Goal: Task Accomplishment & Management: Manage account settings

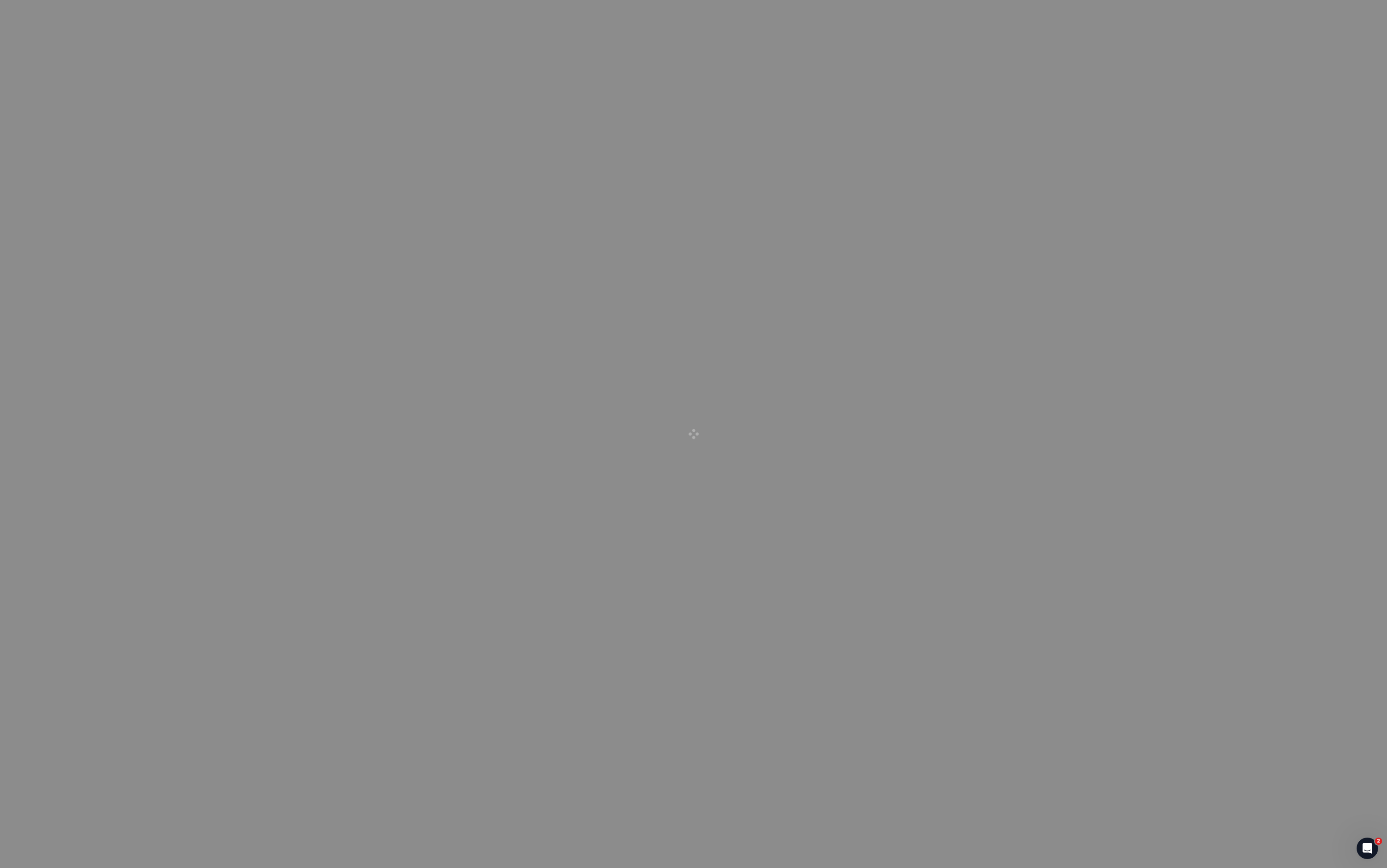
click at [53, 0] on html "2" at bounding box center [694, 434] width 1387 height 868
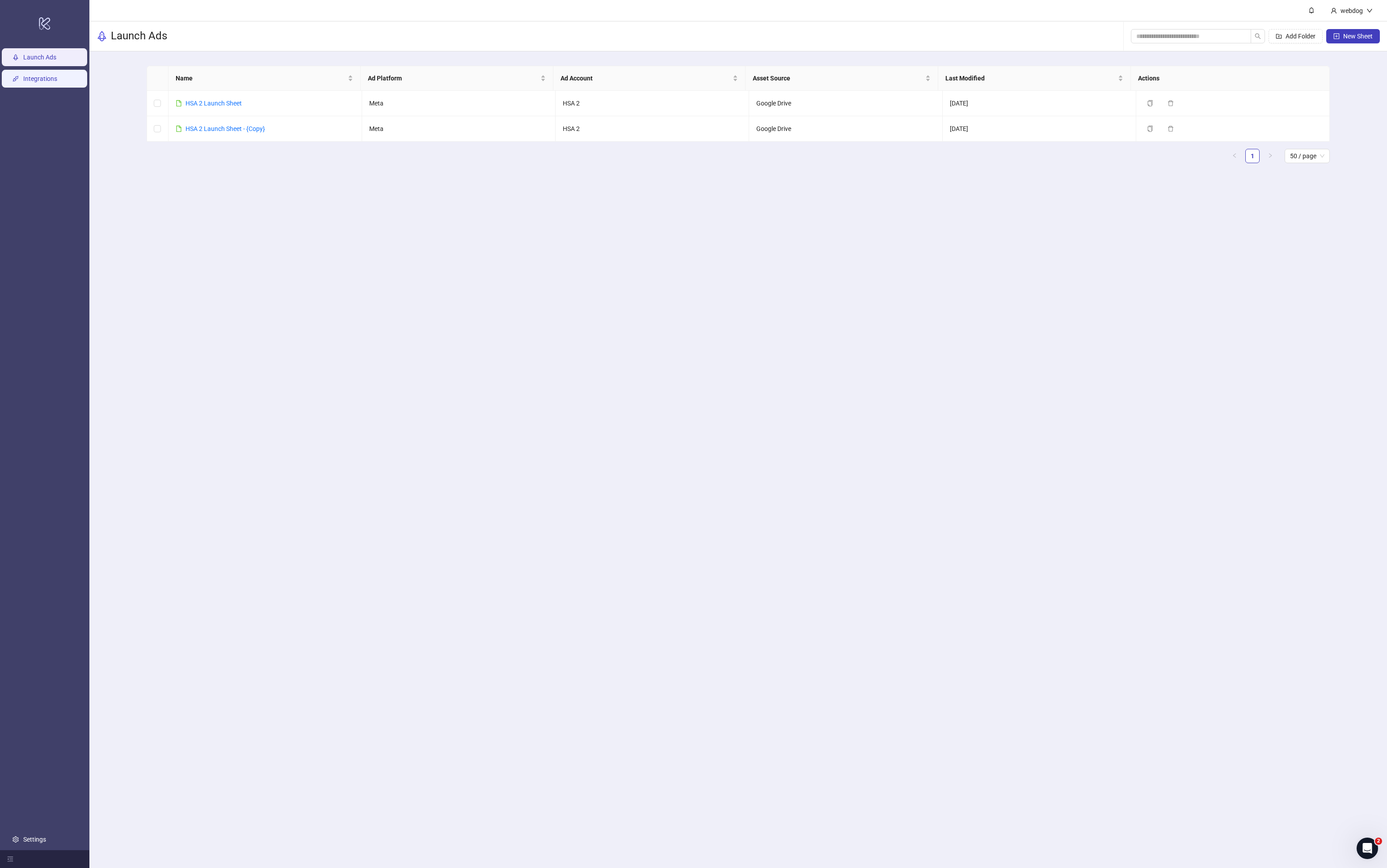
click at [57, 81] on link "Integrations" at bounding box center [40, 78] width 34 height 7
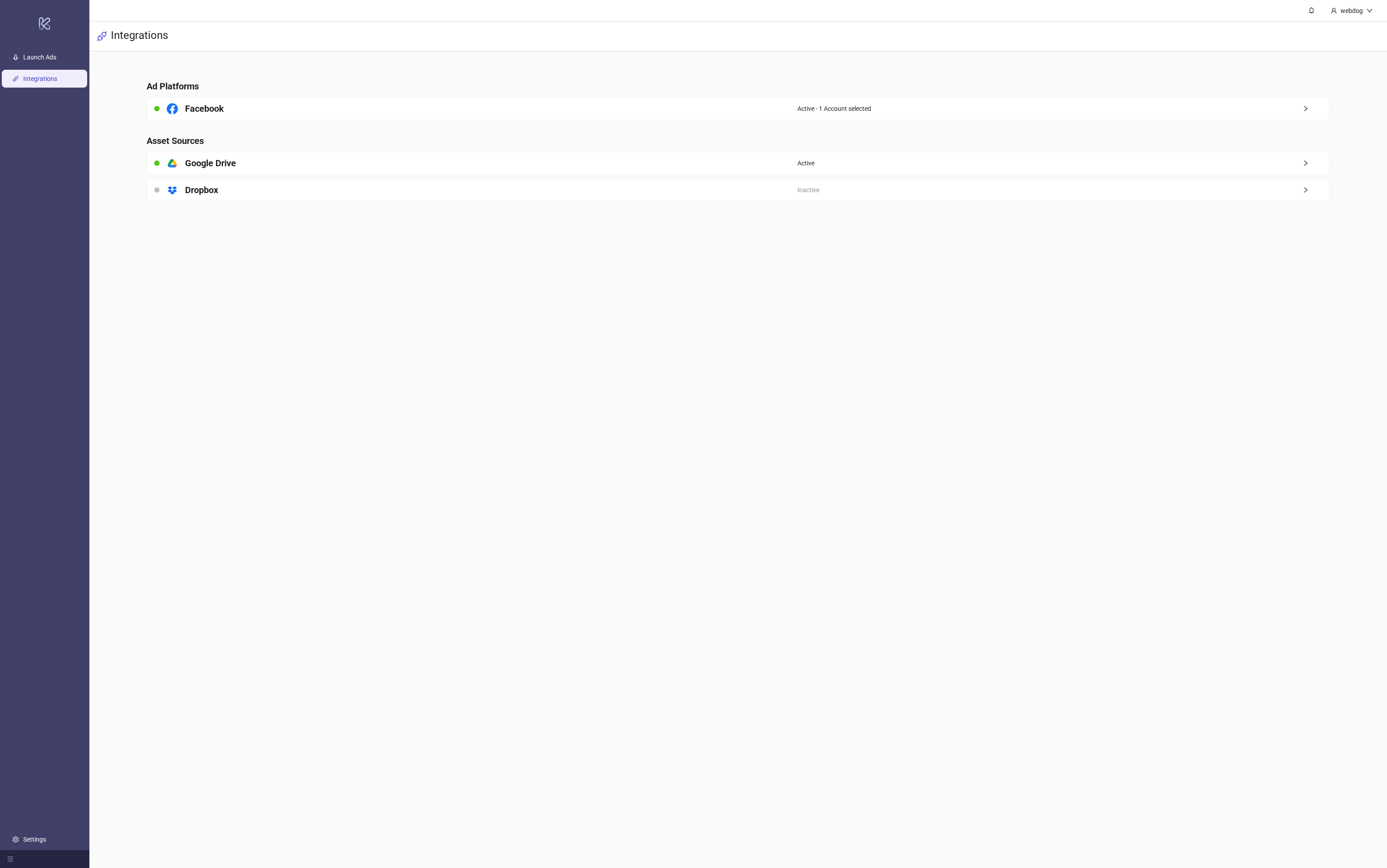
click at [267, 122] on main "Ad Platforms Facebook Active - 1 Account selected Asset Sources platform/google…" at bounding box center [738, 135] width 1198 height 168
click at [262, 114] on div "Facebook" at bounding box center [472, 109] width 650 height 23
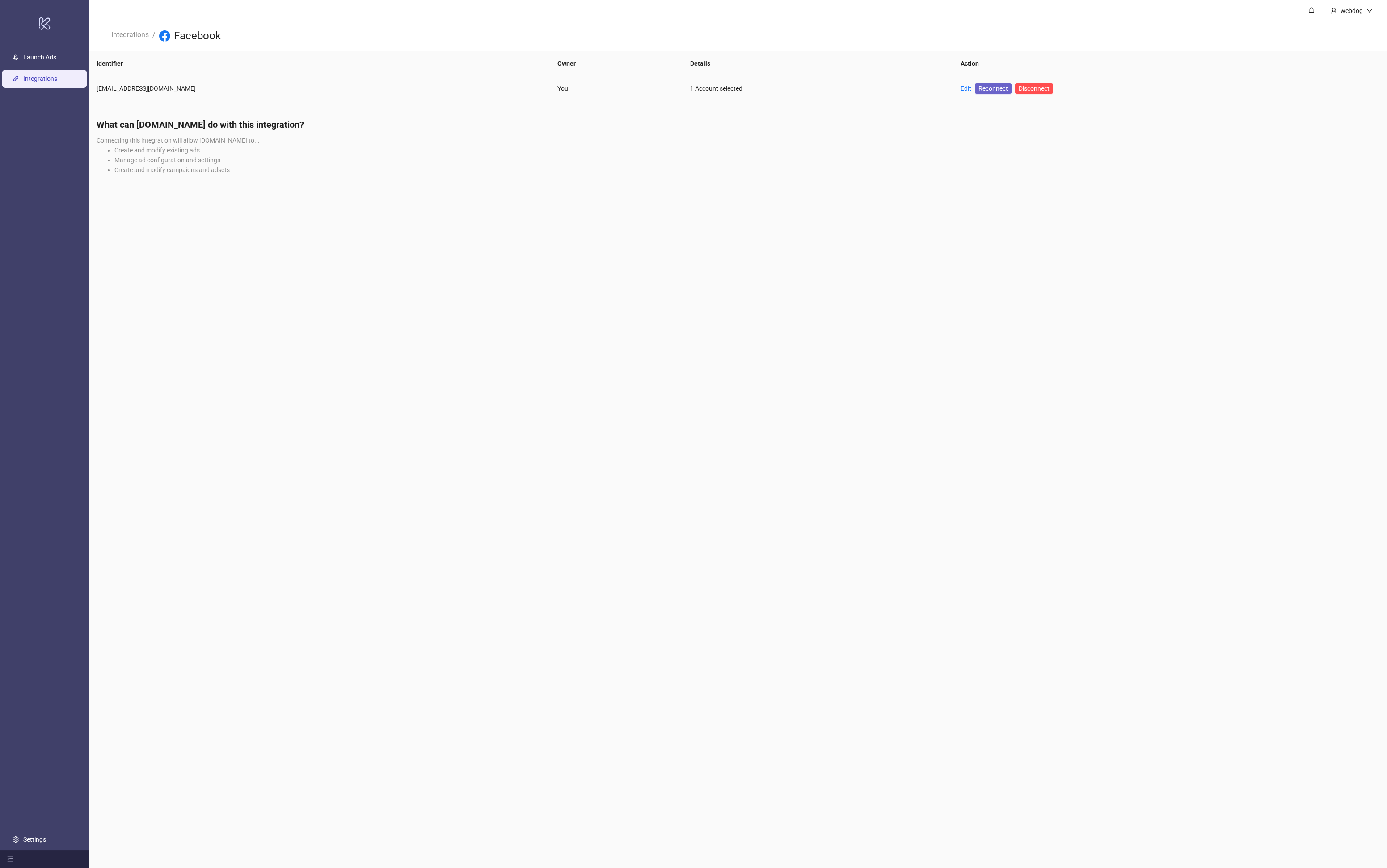
click at [978, 90] on span "Reconnect" at bounding box center [993, 88] width 30 height 10
click at [961, 89] on link "Edit" at bounding box center [966, 88] width 11 height 7
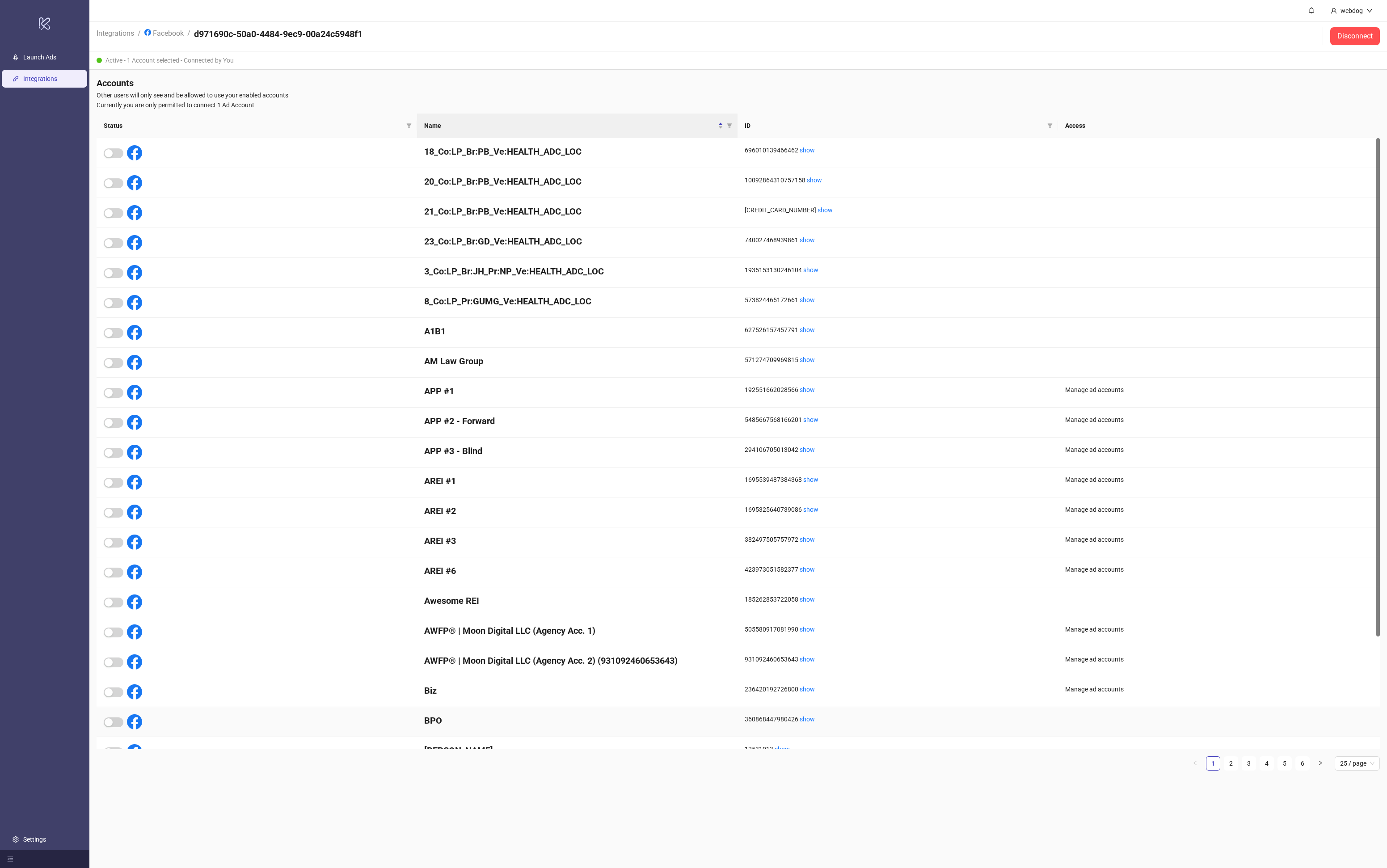
scroll to position [138, 0]
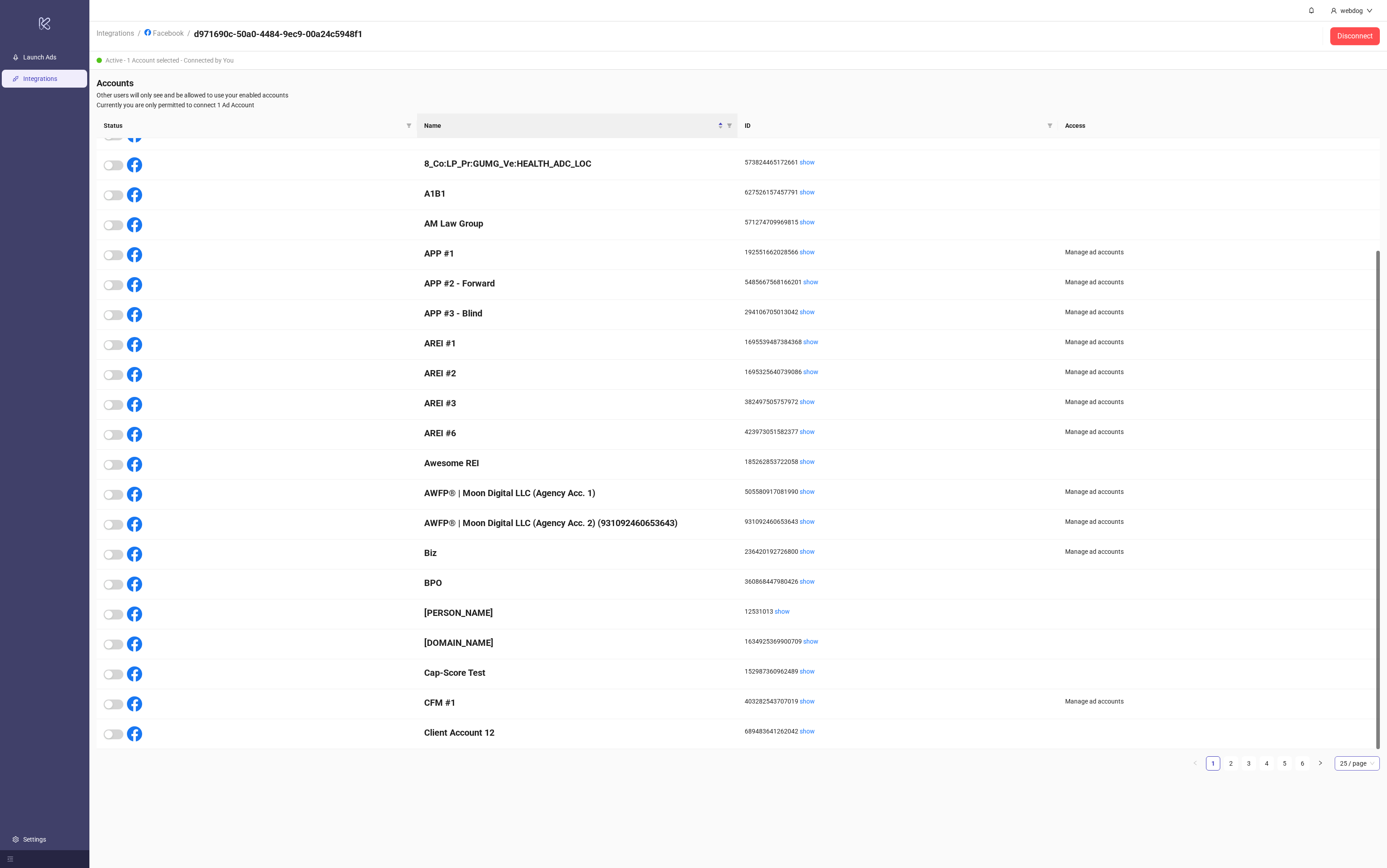
click at [1348, 769] on span "25 / page" at bounding box center [1357, 763] width 34 height 13
click at [1343, 840] on div "100 / page" at bounding box center [1357, 838] width 31 height 10
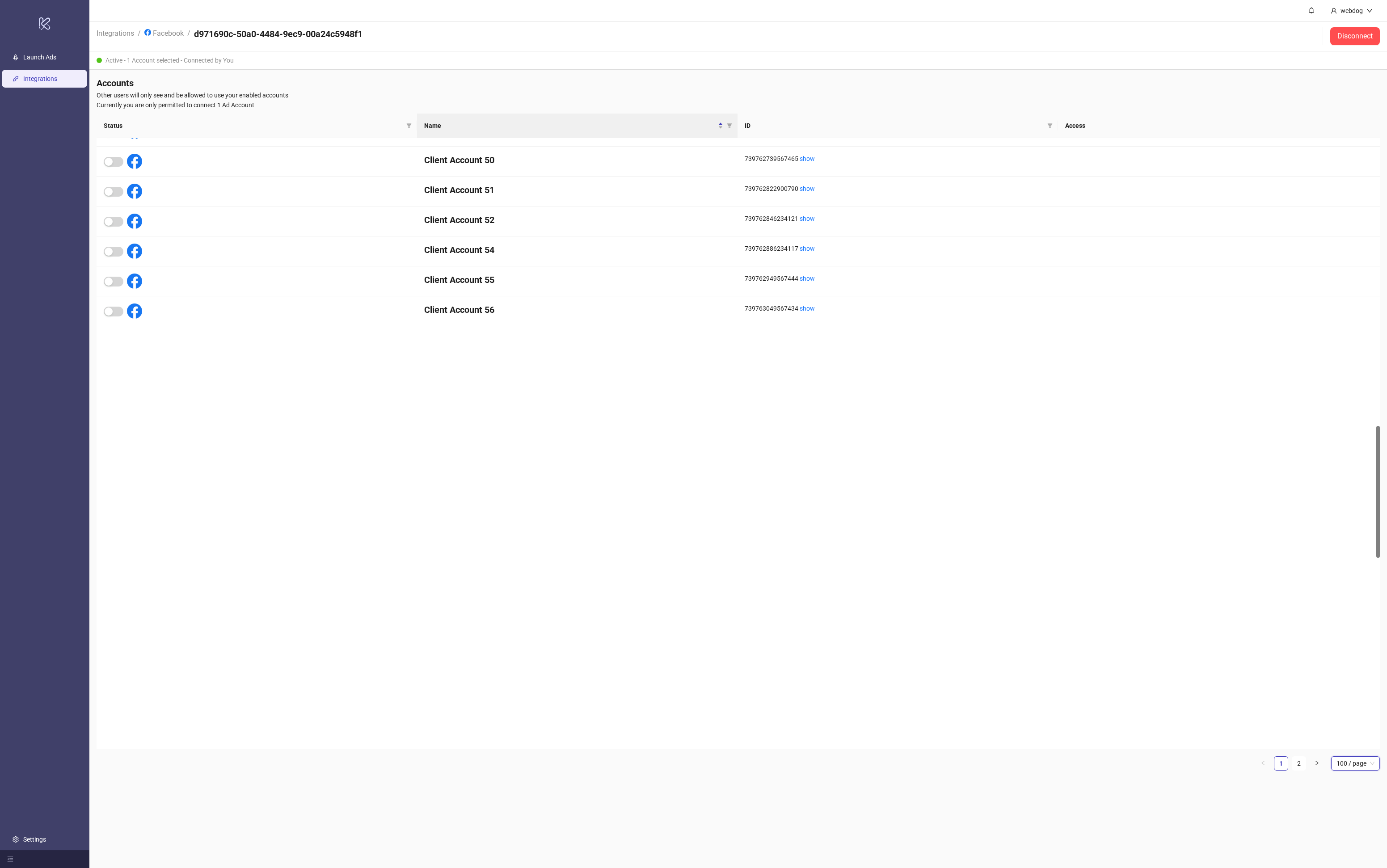
scroll to position [2384, 0]
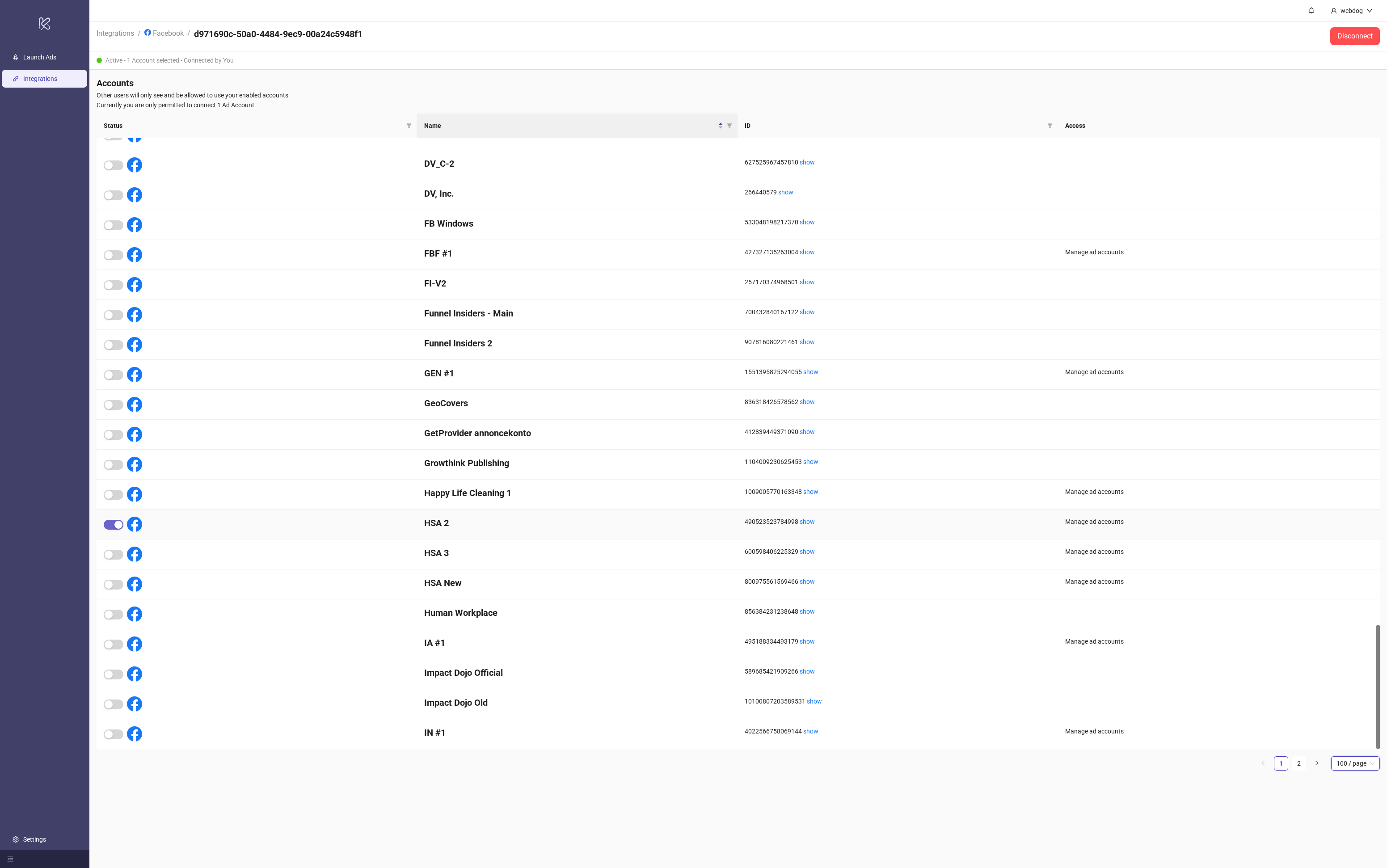
click at [119, 525] on div "button" at bounding box center [118, 524] width 8 height 8
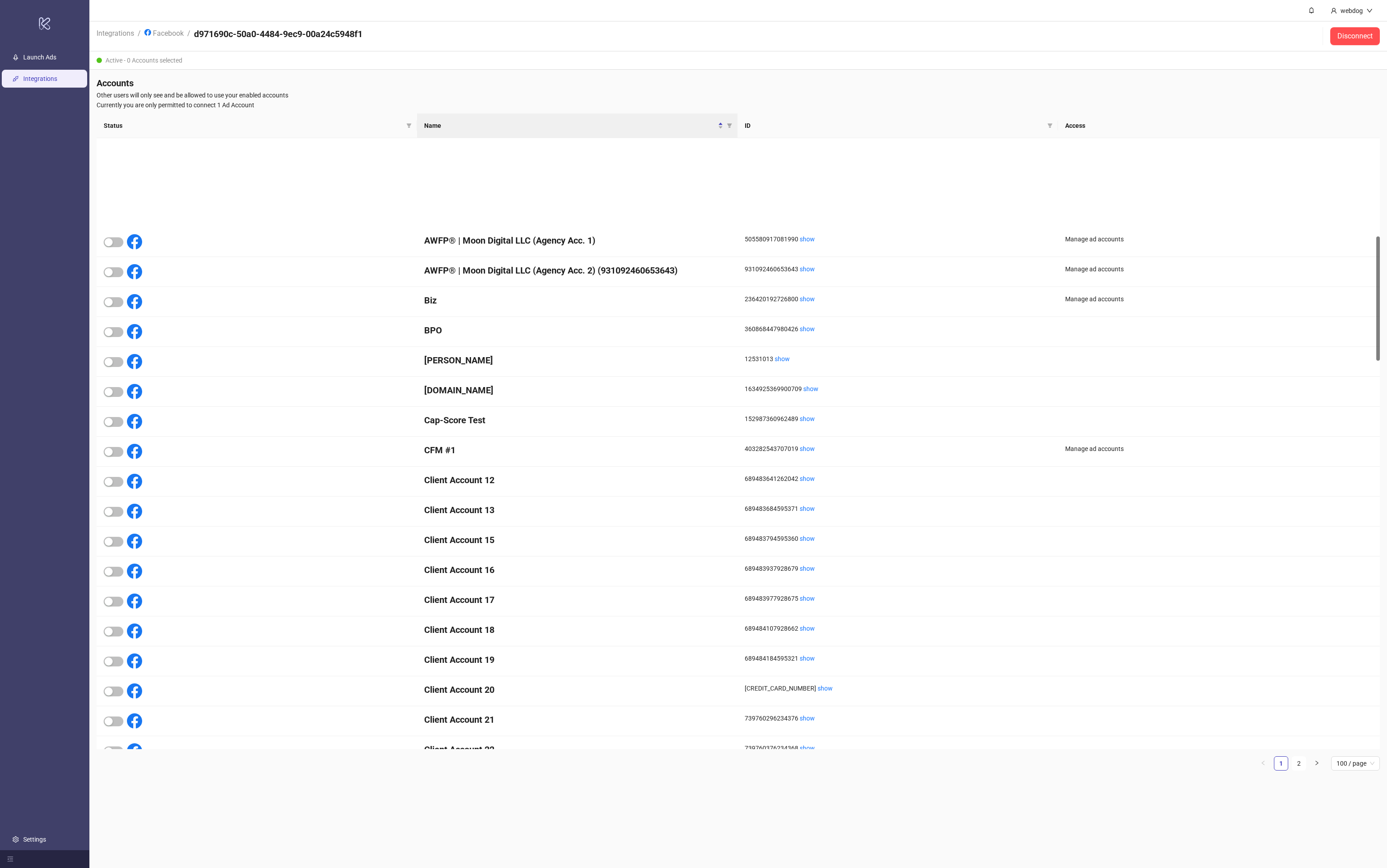
scroll to position [0, 0]
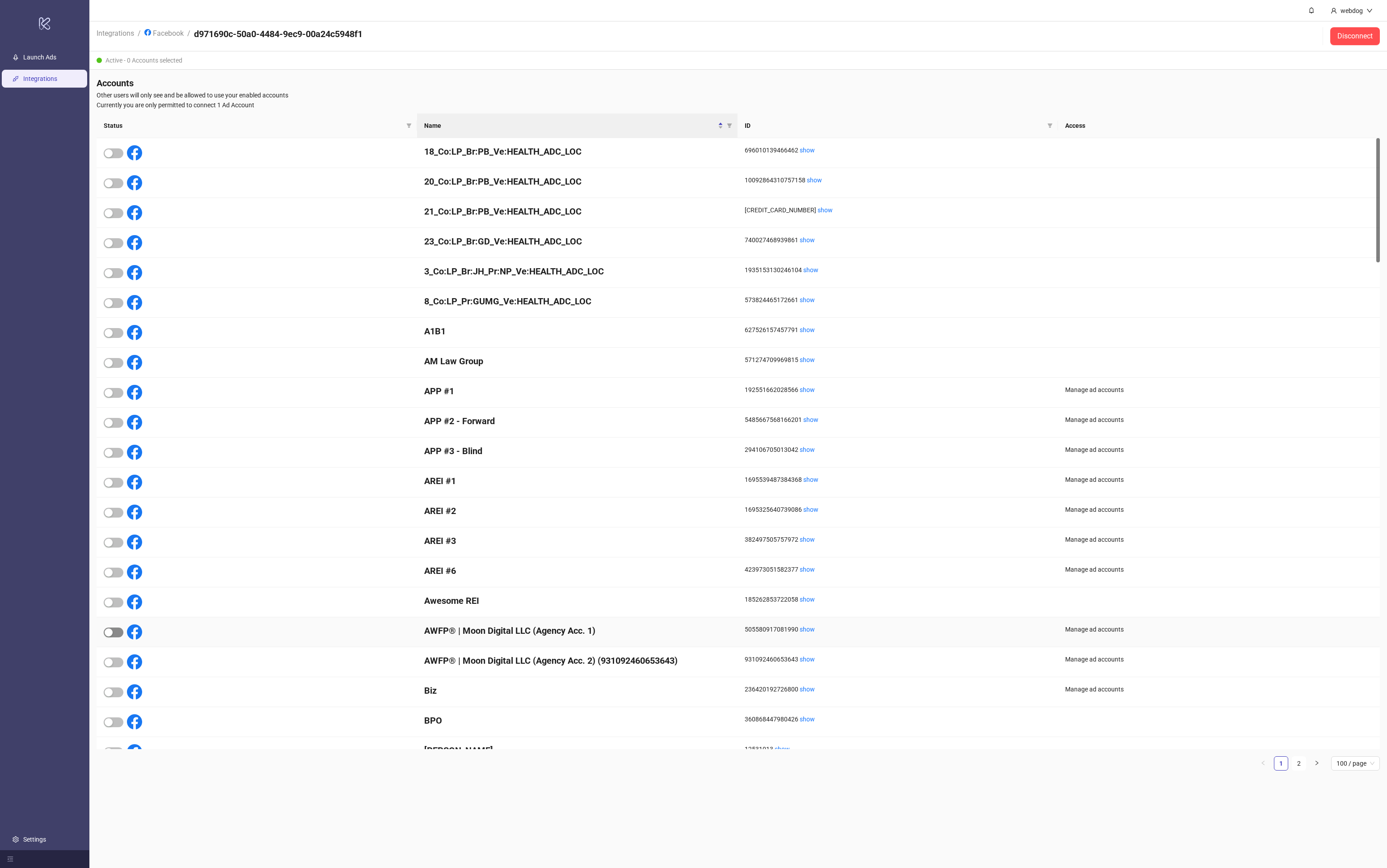
click at [113, 630] on span "button" at bounding box center [114, 633] width 20 height 10
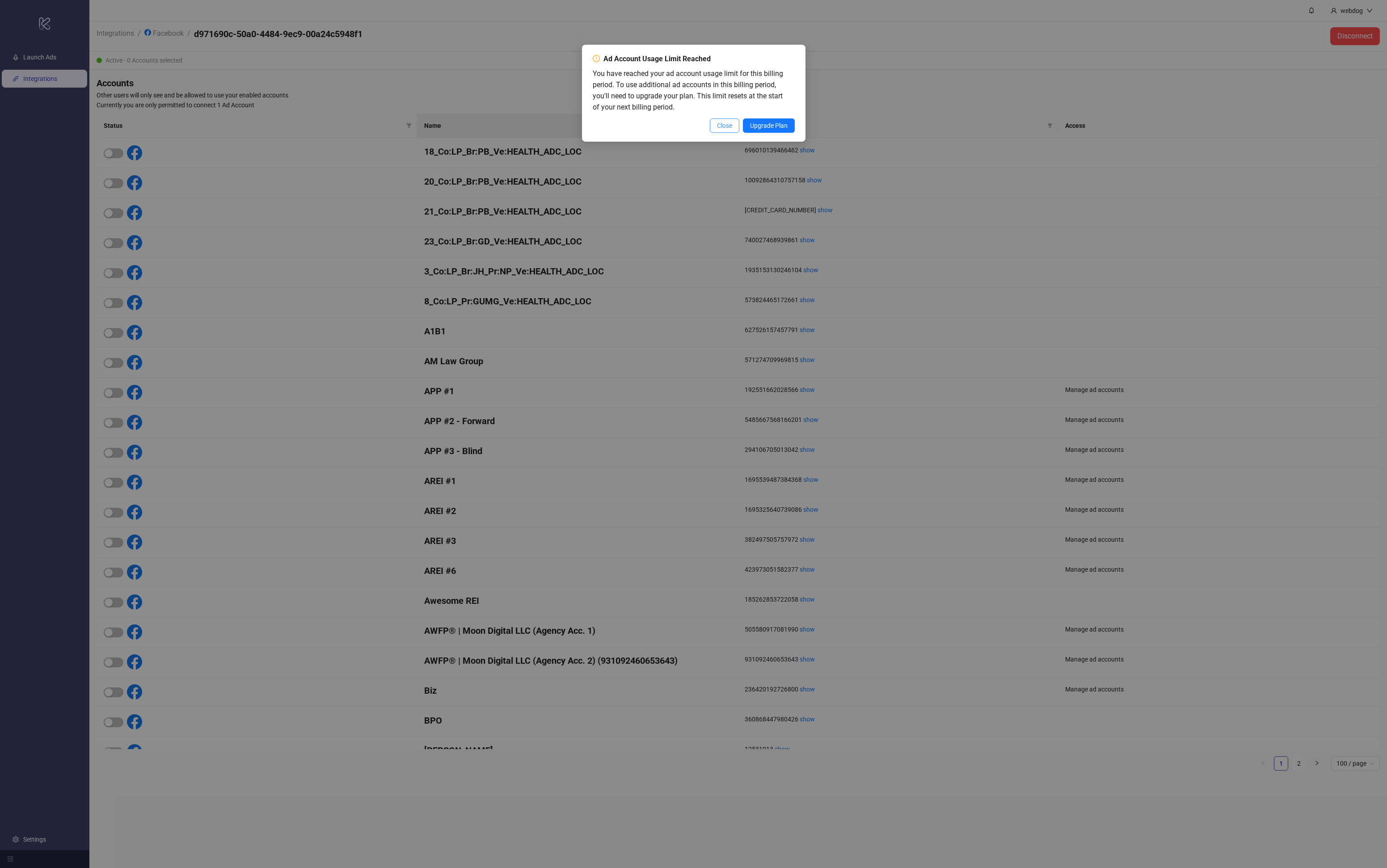
click at [716, 121] on button "Close" at bounding box center [724, 125] width 30 height 15
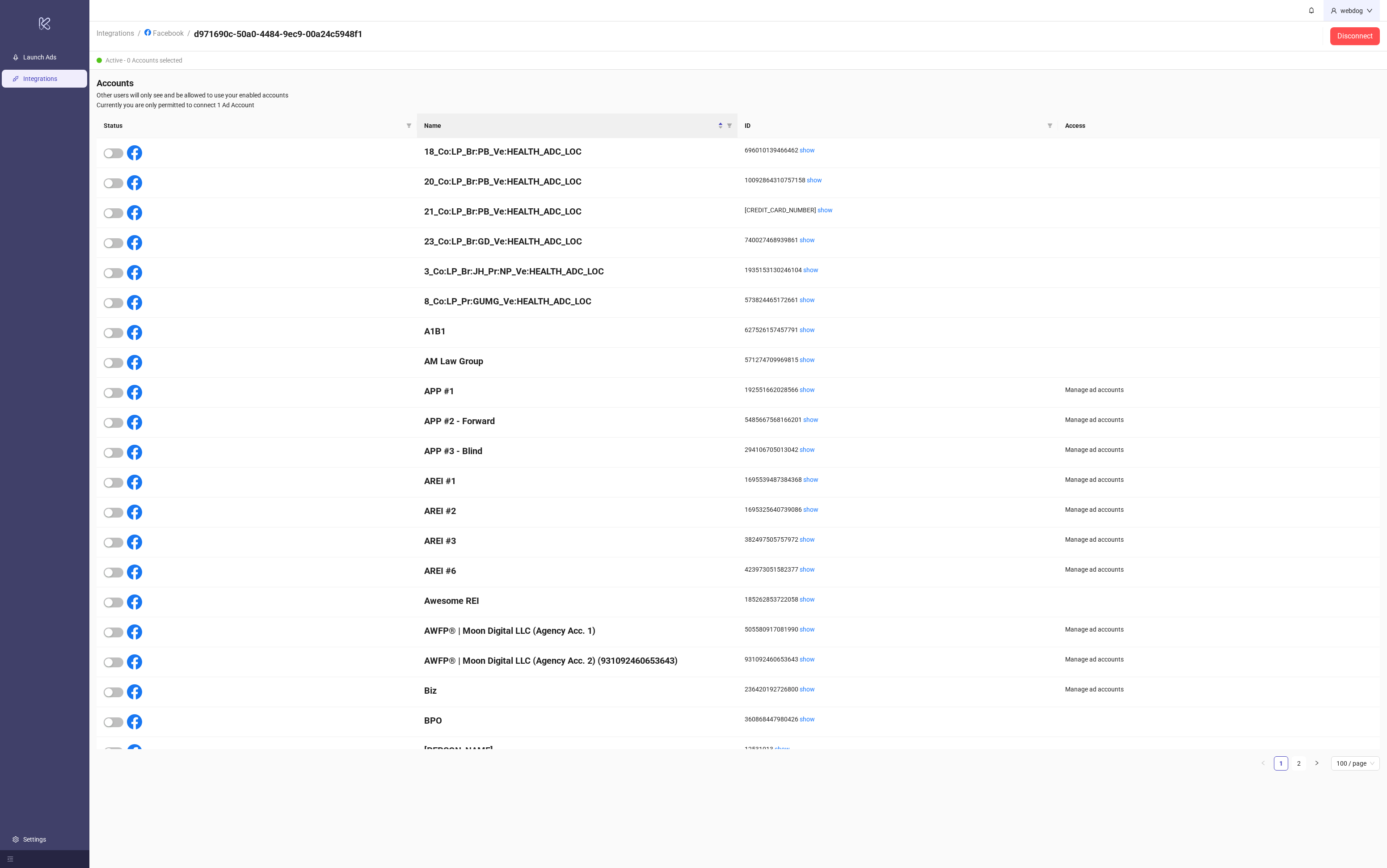
drag, startPoint x: 1356, startPoint y: 30, endPoint x: 1349, endPoint y: 20, distance: 12.2
click at [1349, 20] on main "webdog Integrations / Facebook / d971690c-50a0-4484-9ec9-00a24c5948f1 Disconnec…" at bounding box center [738, 434] width 1298 height 868
click at [1351, 17] on div "webdog" at bounding box center [1351, 10] width 57 height 21
click at [1340, 34] on span "Logout" at bounding box center [1351, 32] width 43 height 10
